Goal: Task Accomplishment & Management: Complete application form

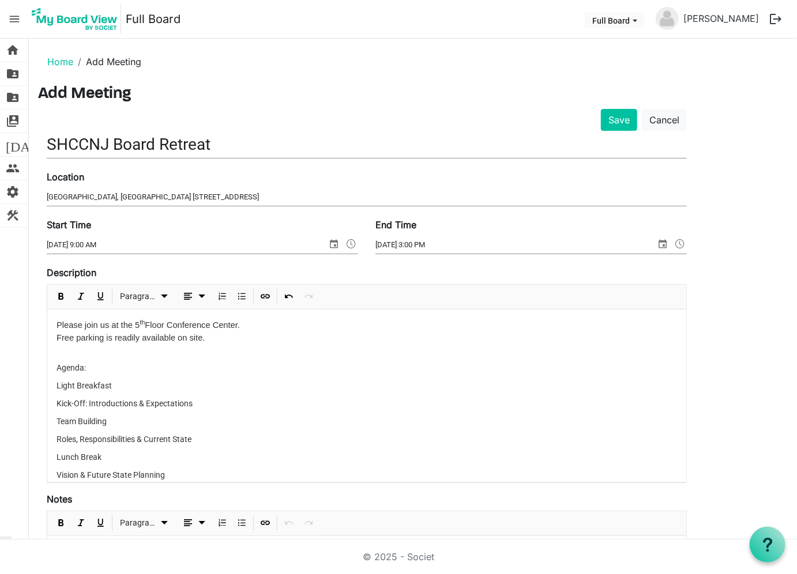
scroll to position [80, 0]
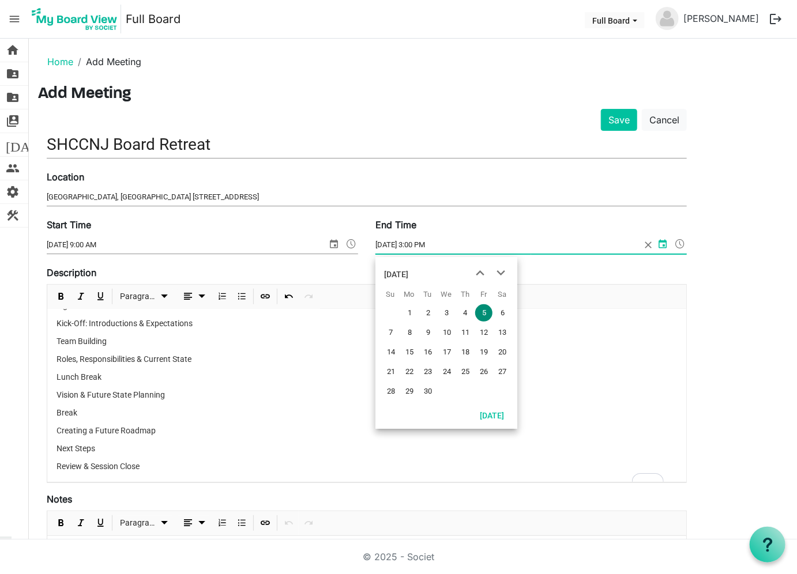
click at [423, 247] on input "[DATE] 3:00 PM" at bounding box center [507, 244] width 265 height 17
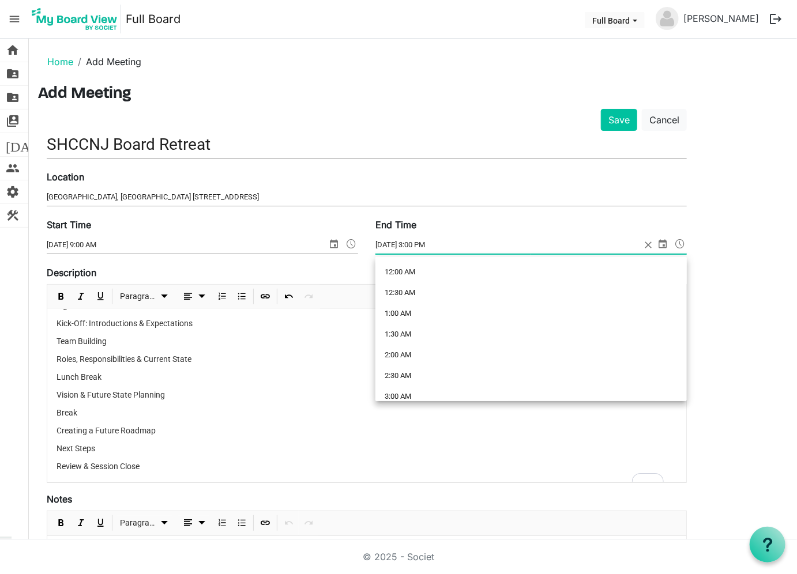
click at [683, 239] on span at bounding box center [680, 243] width 14 height 15
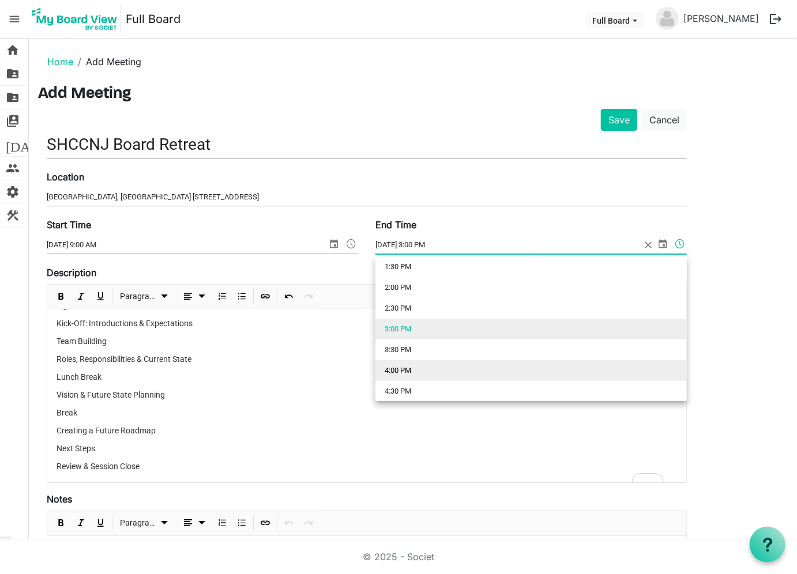
click at [410, 367] on li "4:00 PM" at bounding box center [530, 370] width 311 height 21
type input "[DATE] 4:00 PM"
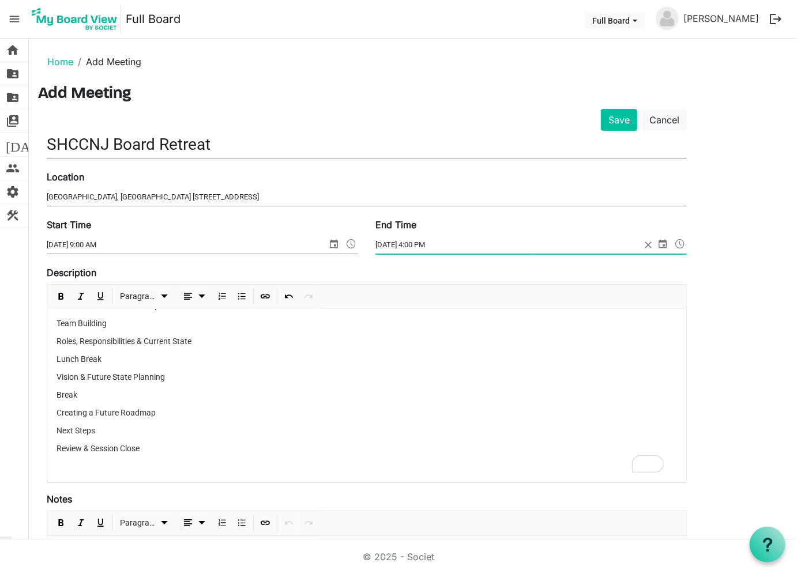
scroll to position [97, 0]
click at [59, 394] on p "Break" at bounding box center [366, 396] width 620 height 12
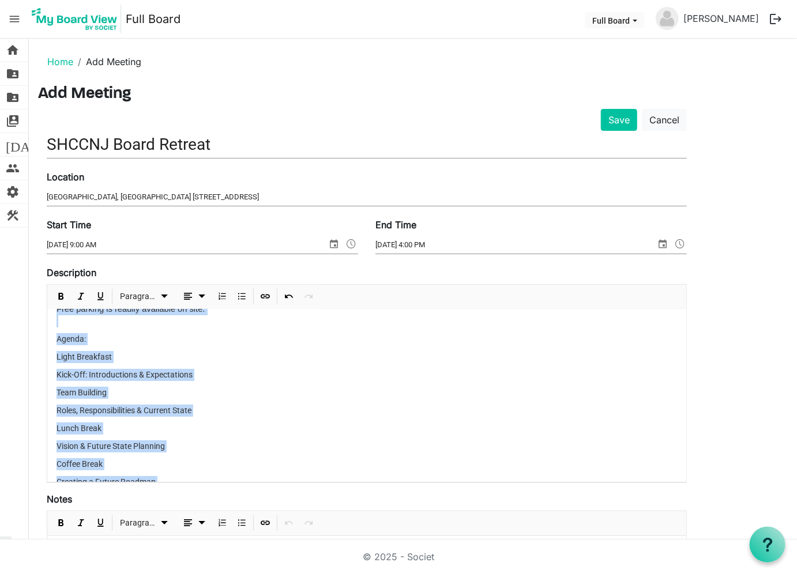
scroll to position [0, 0]
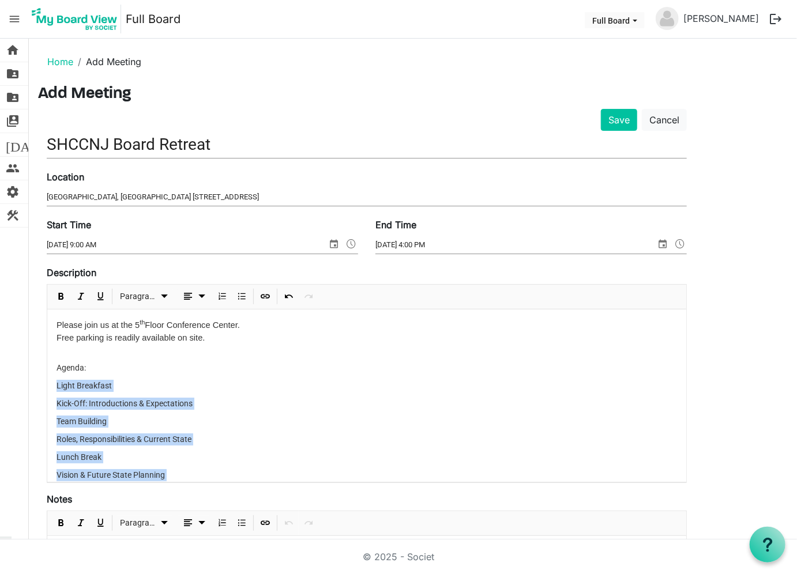
drag, startPoint x: 148, startPoint y: 448, endPoint x: 54, endPoint y: 387, distance: 112.1
click at [54, 387] on div "Please join us at the [GEOGRAPHIC_DATA]. Free parking is readily available on s…" at bounding box center [366, 445] width 639 height 270
click at [240, 300] on span "Bulleted List" at bounding box center [242, 296] width 14 height 14
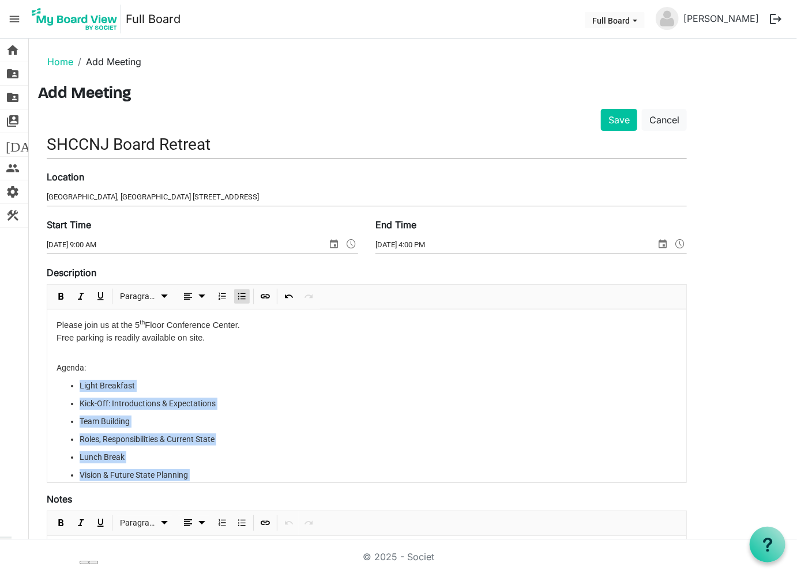
click at [255, 399] on li "Kick-Off: Introductions & Expectations" at bounding box center [378, 404] width 597 height 12
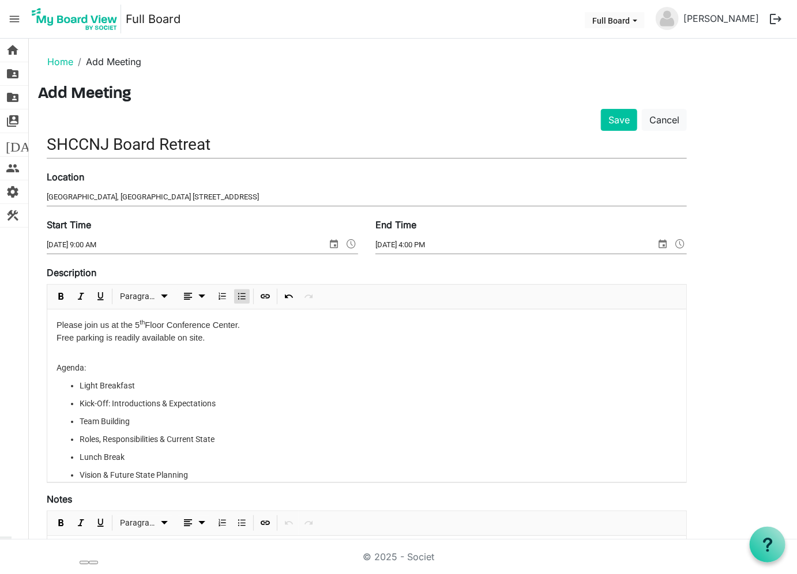
click at [219, 333] on p "Free parking is readily available on site." at bounding box center [366, 337] width 620 height 13
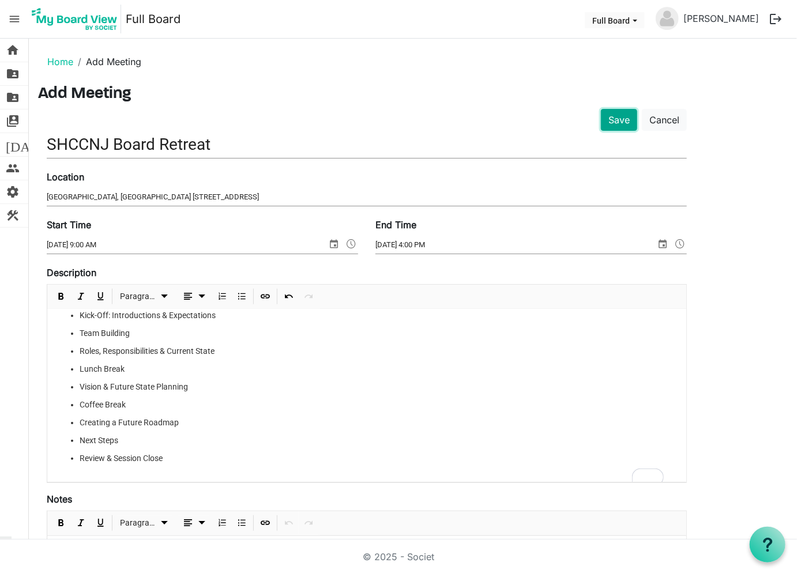
click at [619, 124] on button "Save" at bounding box center [619, 120] width 36 height 22
